Goal: Task Accomplishment & Management: Manage account settings

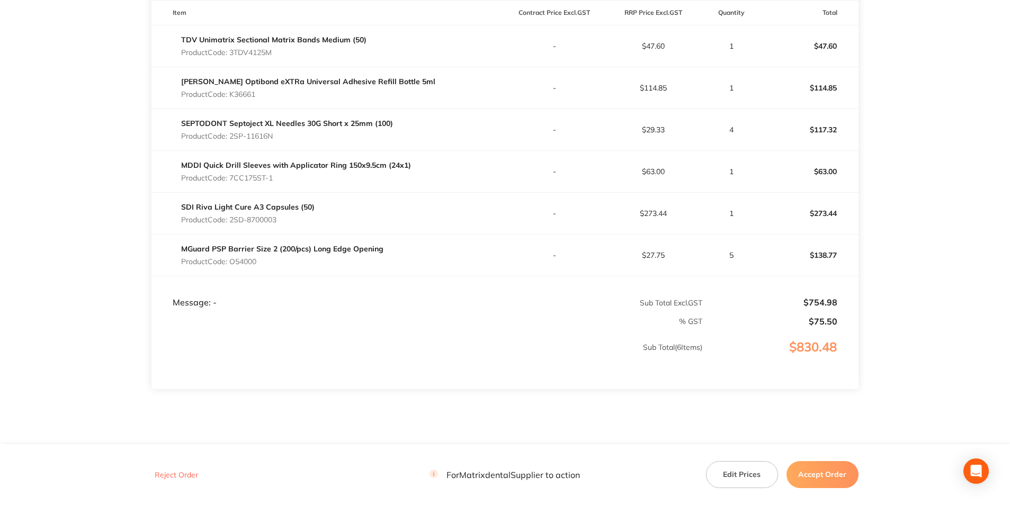
scroll to position [318, 0]
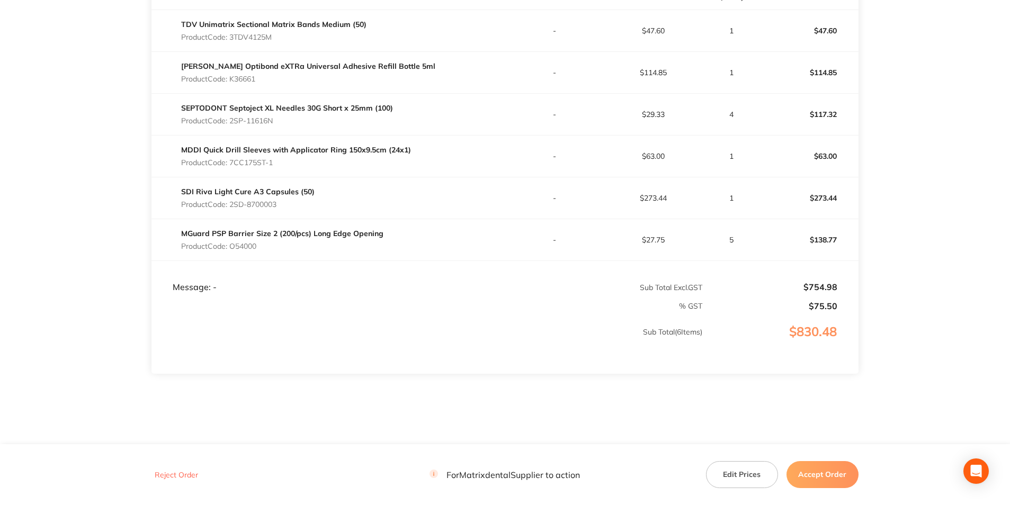
click at [731, 475] on button "Edit Prices" at bounding box center [742, 474] width 72 height 26
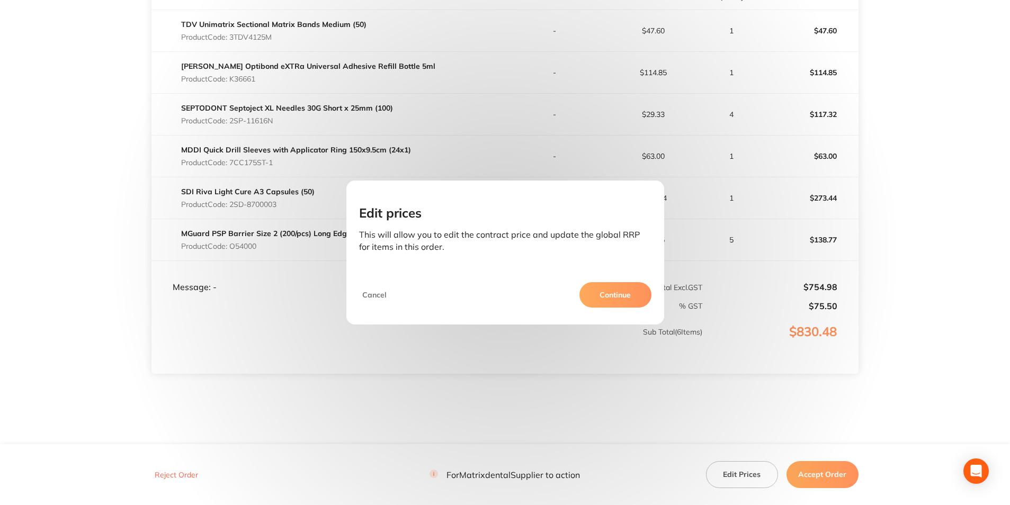
click at [621, 284] on button "Continue" at bounding box center [615, 294] width 72 height 25
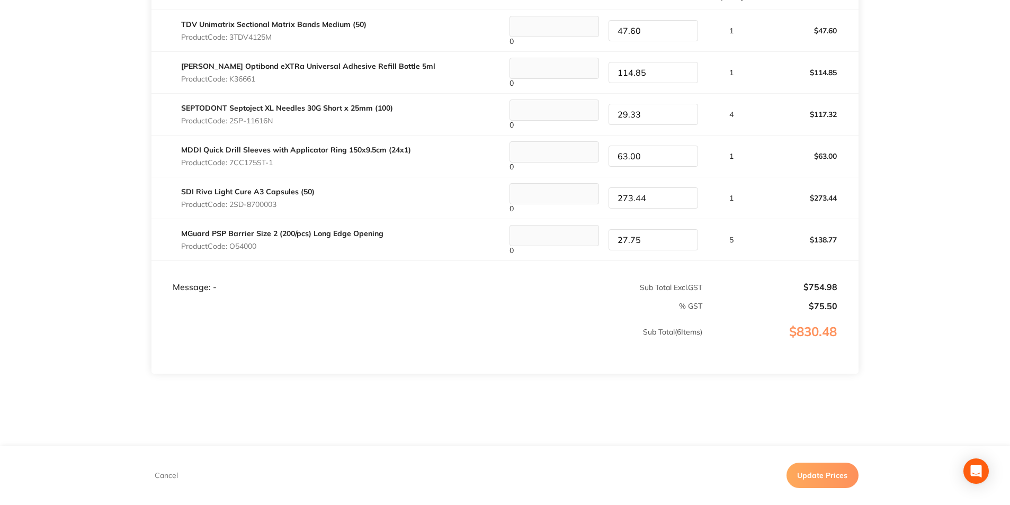
drag, startPoint x: 655, startPoint y: 200, endPoint x: 600, endPoint y: 197, distance: 55.6
click at [600, 197] on tr "SDI Riva Light Cure A3 Capsules (50) Product Code: 2SD-8700003 0 273.44 1 $273.…" at bounding box center [504, 198] width 707 height 42
type input "274.55"
click at [597, 70] on tr "[PERSON_NAME] eXTRa Universal Adhesive Refill Bottle 5ml Product Code: K36661 0…" at bounding box center [504, 72] width 707 height 42
type input "120.60"
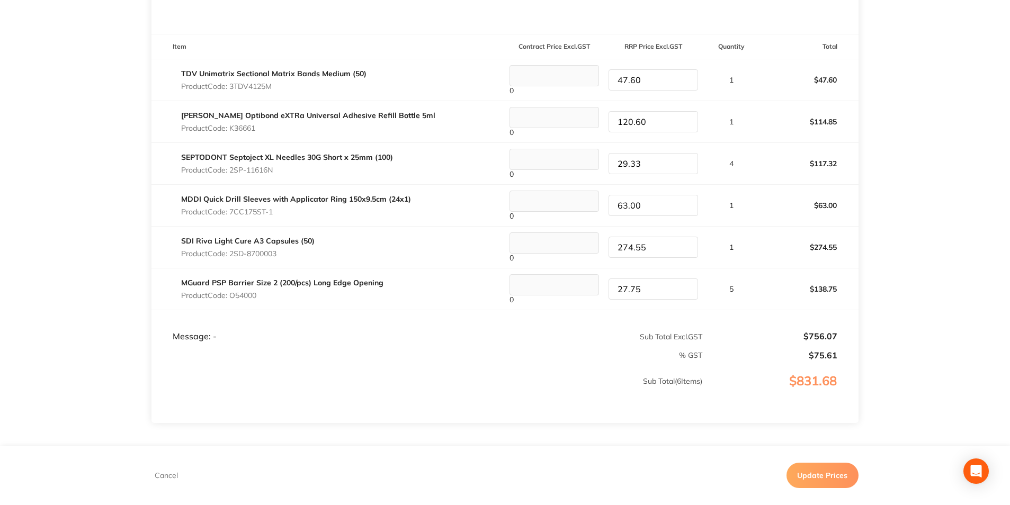
scroll to position [212, 0]
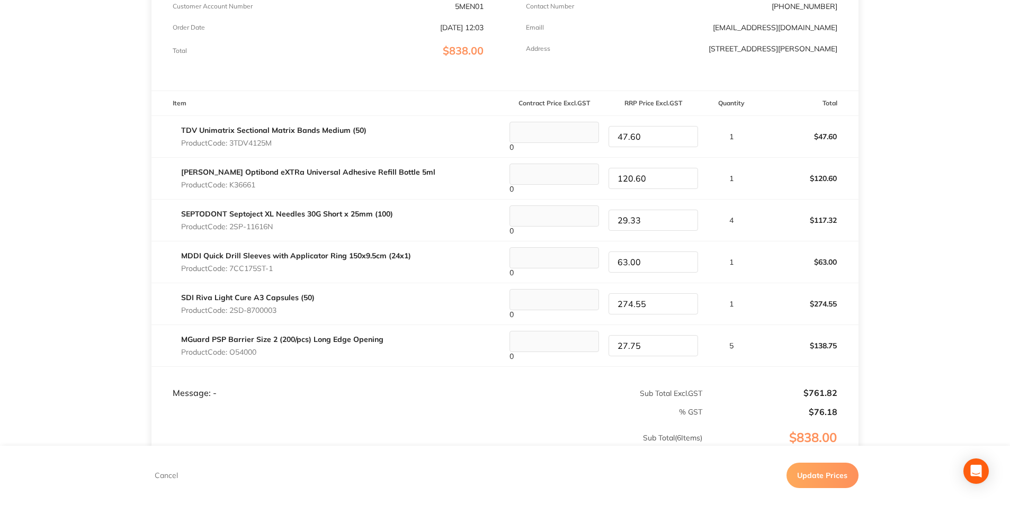
click at [588, 137] on tr "TDV Unimatrix Sectional Matrix Bands Medium (50) Product Code: 3TDV4125M 0 47.6…" at bounding box center [504, 136] width 707 height 42
type input "50.40"
click at [811, 475] on button "Update Prices" at bounding box center [822, 475] width 72 height 25
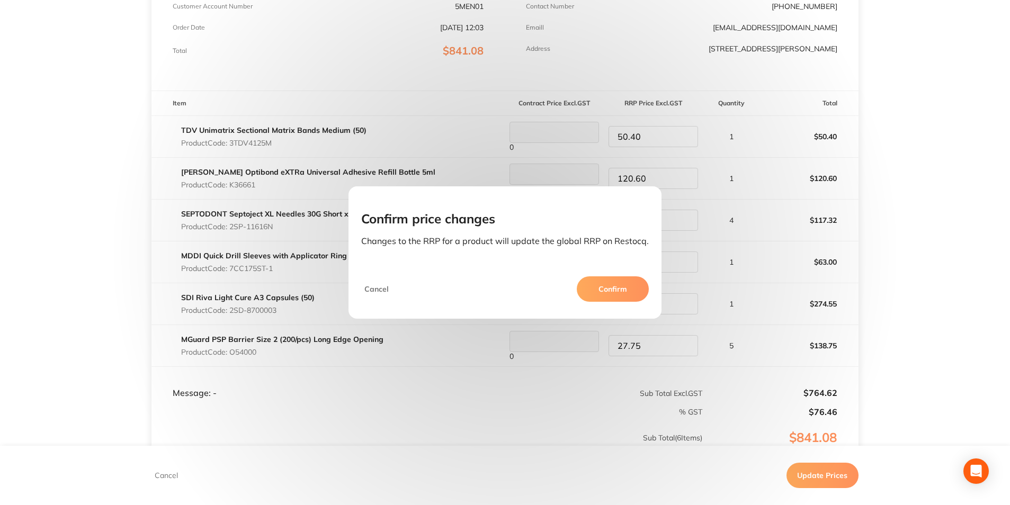
click at [586, 283] on button "Confirm" at bounding box center [613, 288] width 72 height 25
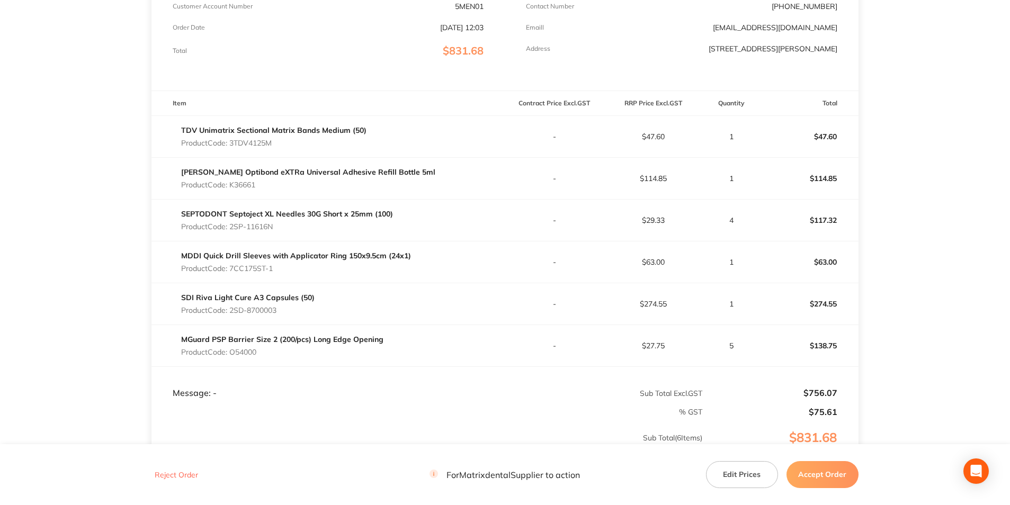
click at [833, 478] on button "Accept Order" at bounding box center [822, 474] width 72 height 26
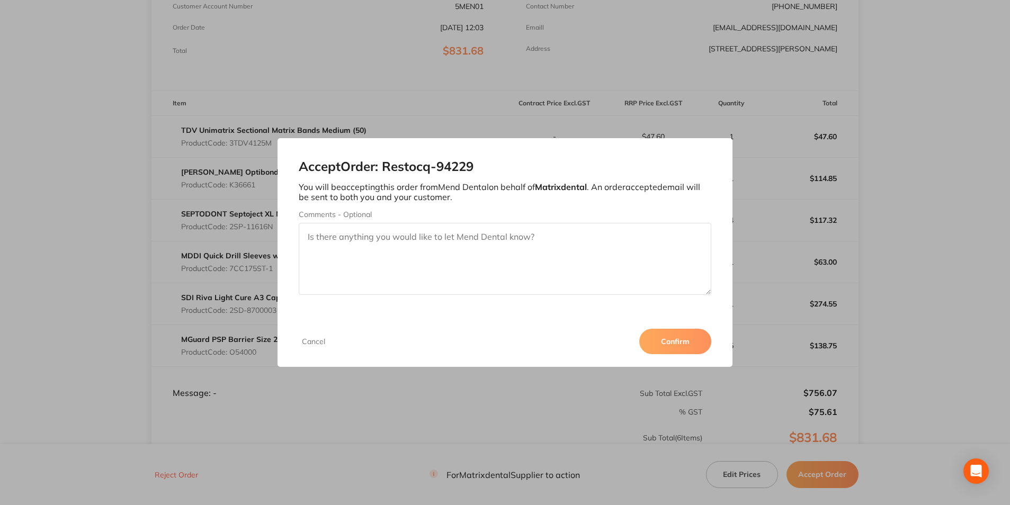
click at [435, 243] on textarea "Comments - Optional" at bounding box center [505, 259] width 412 height 72
type textarea "Thank you"
click at [668, 346] on button "Confirm" at bounding box center [675, 341] width 72 height 25
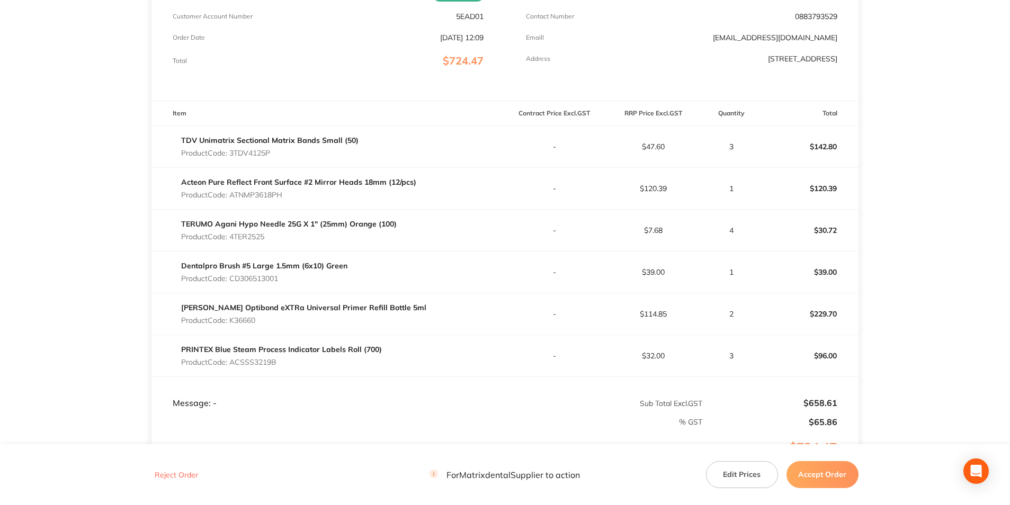
scroll to position [212, 0]
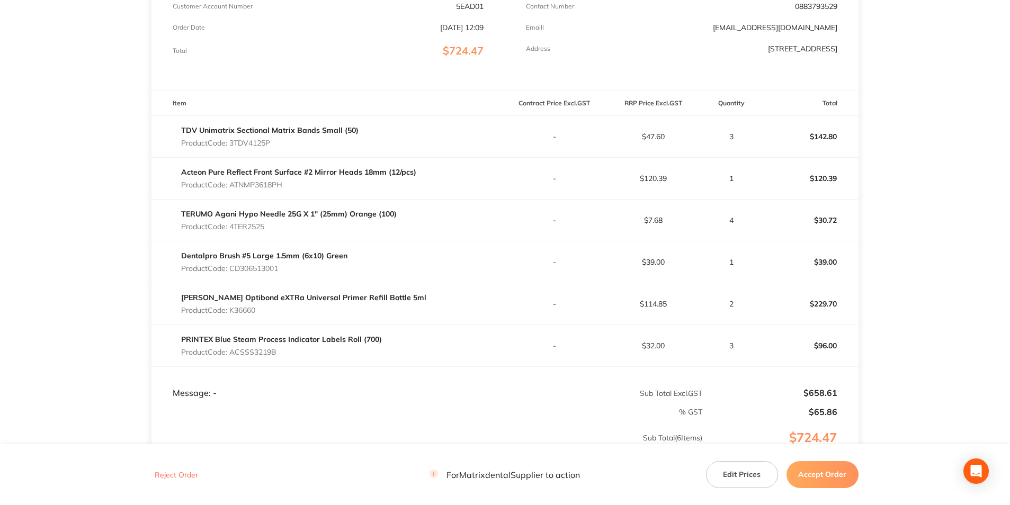
click at [735, 479] on button "Edit Prices" at bounding box center [742, 474] width 72 height 26
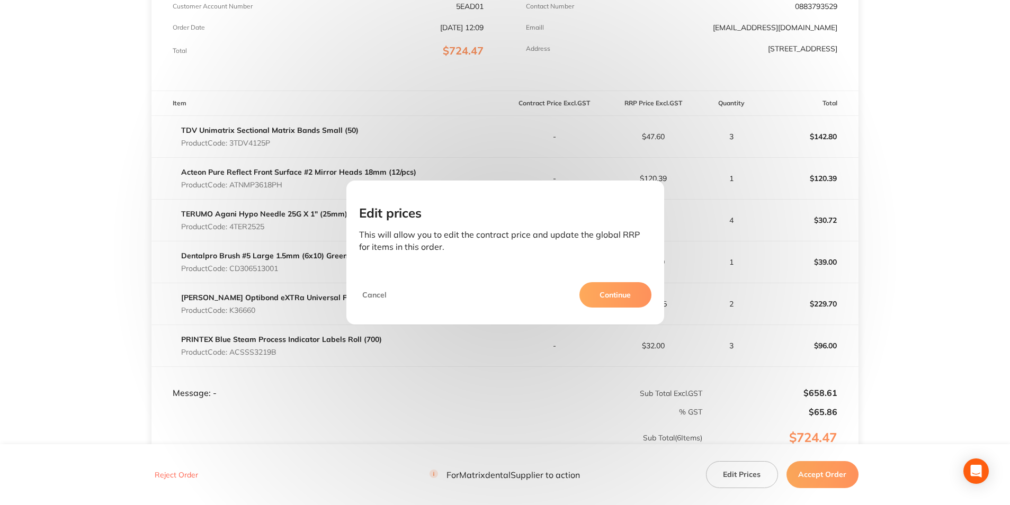
click at [621, 286] on button "Continue" at bounding box center [615, 294] width 72 height 25
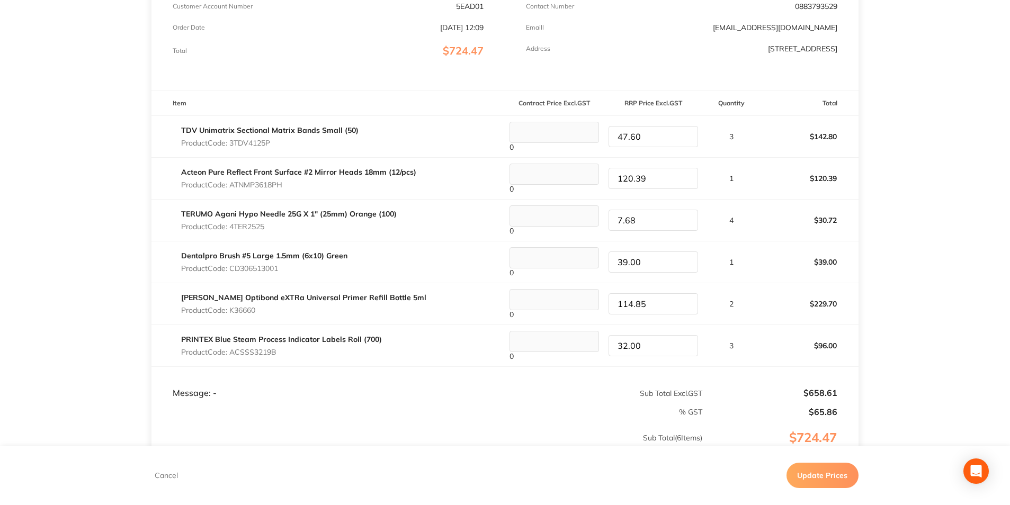
drag, startPoint x: 642, startPoint y: 140, endPoint x: 601, endPoint y: 136, distance: 41.5
click at [601, 136] on tr "TDV Unimatrix Sectional Matrix Bands Small (50) Product Code: 3TDV4125P 0 47.60…" at bounding box center [504, 136] width 707 height 42
type input "50.40"
click at [592, 299] on tr "Kerr Optibond eXTRa Universal Primer Refill Bottle 5ml Product Code: K36660 0 1…" at bounding box center [504, 304] width 707 height 42
type input "120.60"
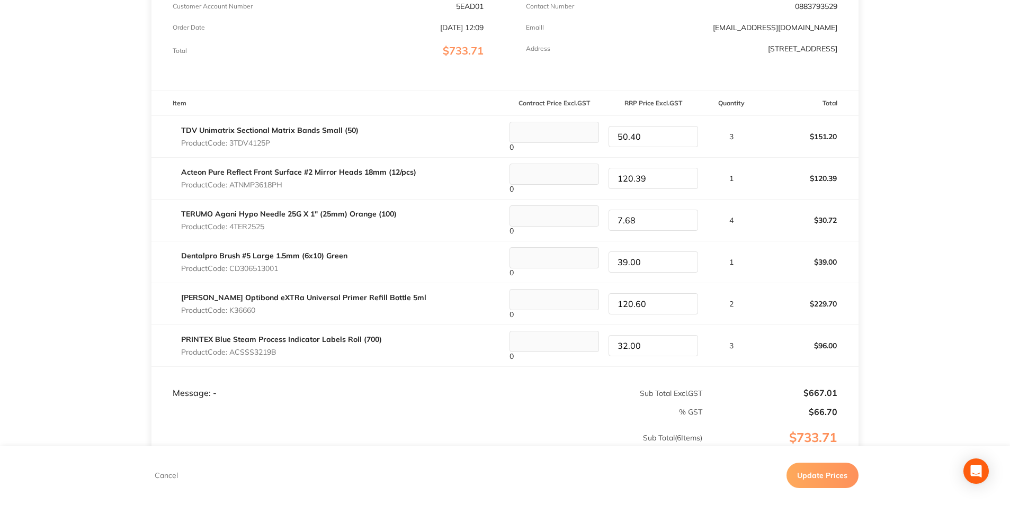
click at [743, 360] on td "3" at bounding box center [731, 346] width 57 height 42
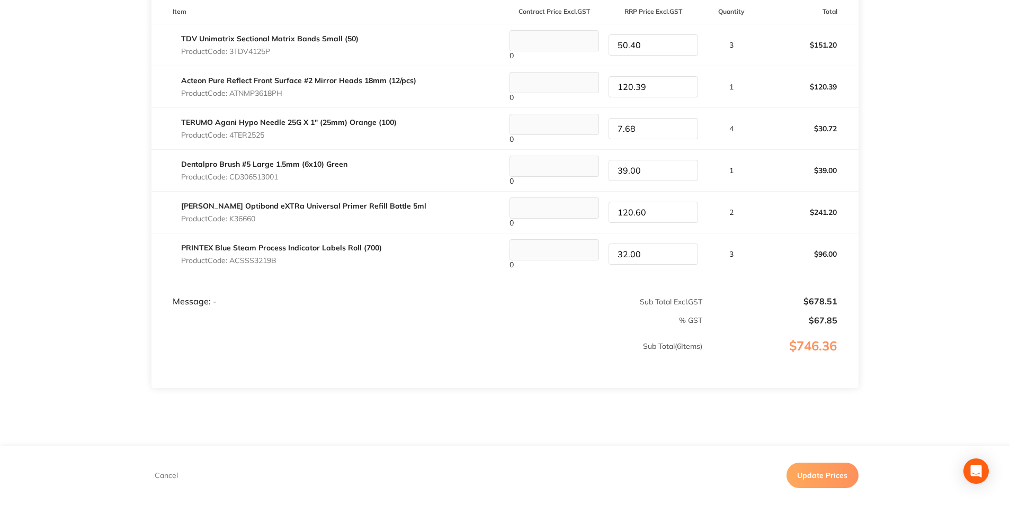
scroll to position [318, 0]
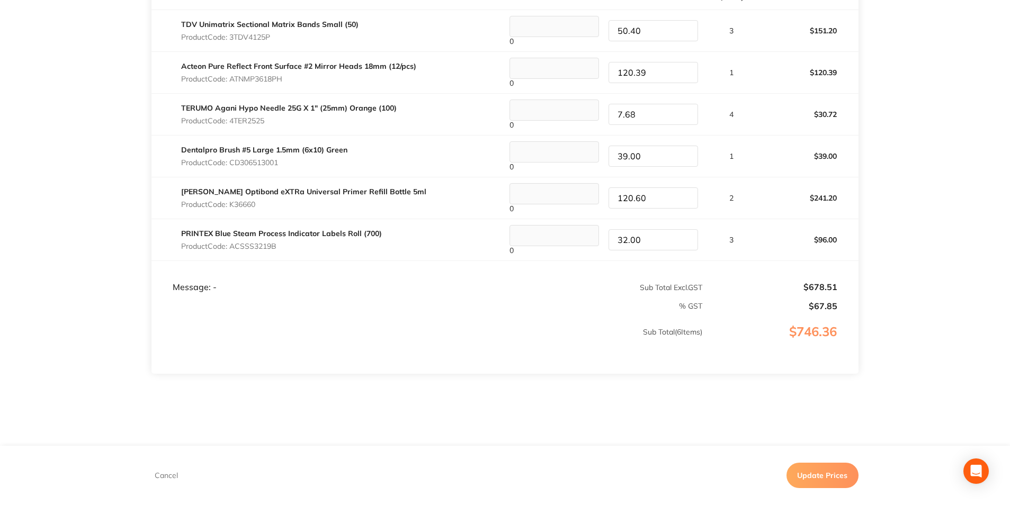
click at [806, 475] on button "Update Prices" at bounding box center [822, 475] width 72 height 25
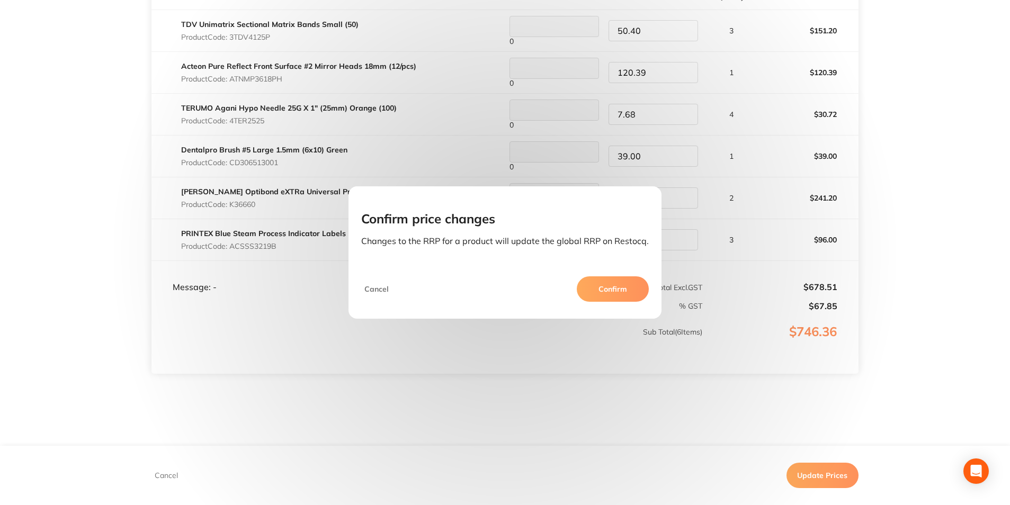
click at [635, 286] on button "Confirm" at bounding box center [613, 288] width 72 height 25
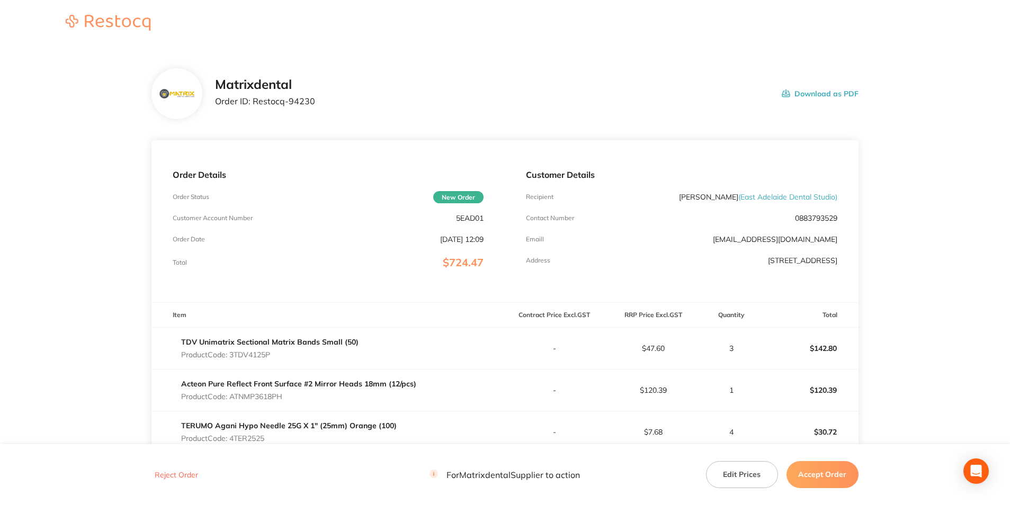
click at [811, 473] on button "Accept Order" at bounding box center [822, 474] width 72 height 26
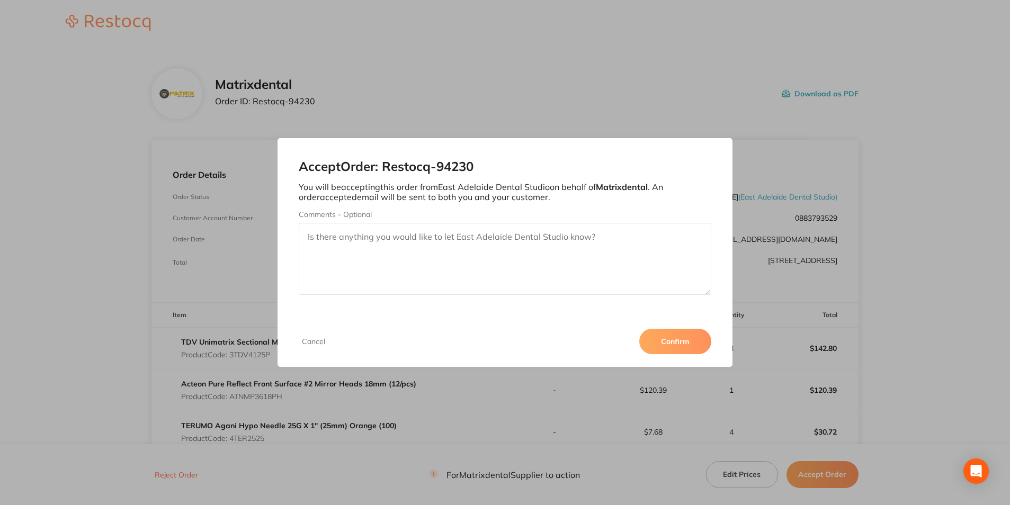
click at [435, 240] on textarea "Comments - Optional" at bounding box center [505, 259] width 412 height 72
type textarea "Thank you"
click at [659, 348] on button "Confirm" at bounding box center [675, 341] width 72 height 25
